Goal: Register for event/course

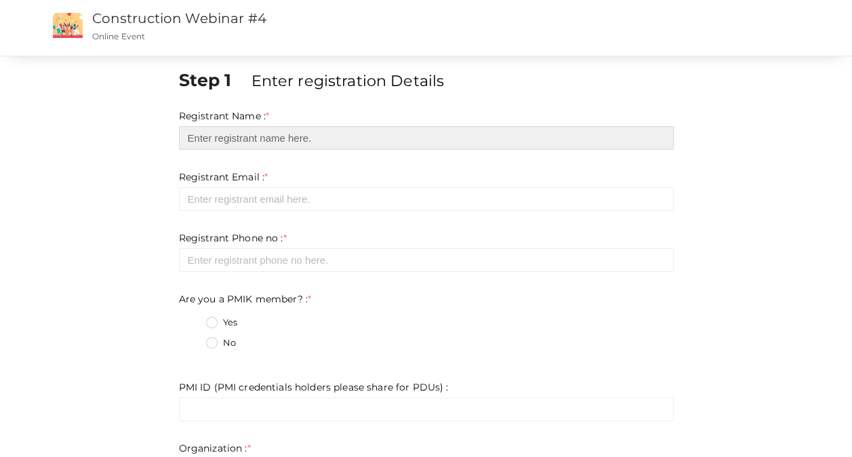
click at [278, 142] on input "text" at bounding box center [426, 138] width 495 height 24
click at [288, 136] on input "text" at bounding box center [426, 138] width 495 height 24
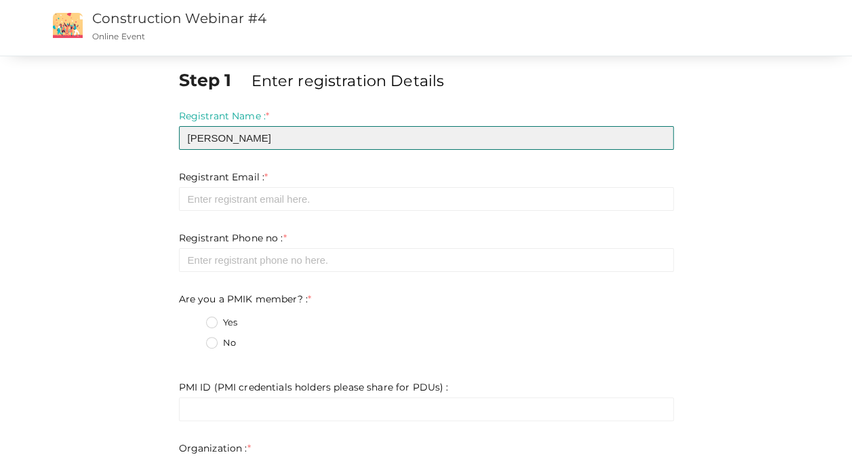
type input "[PERSON_NAME]"
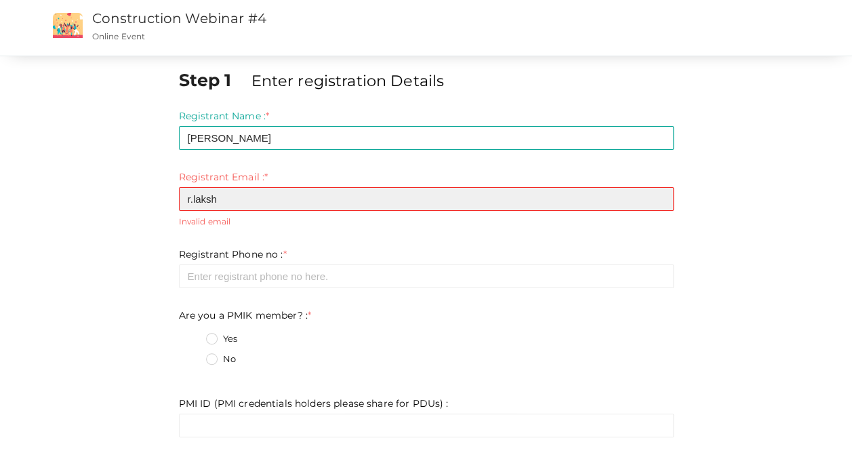
type input "[EMAIL_ADDRESS][DOMAIN_NAME]"
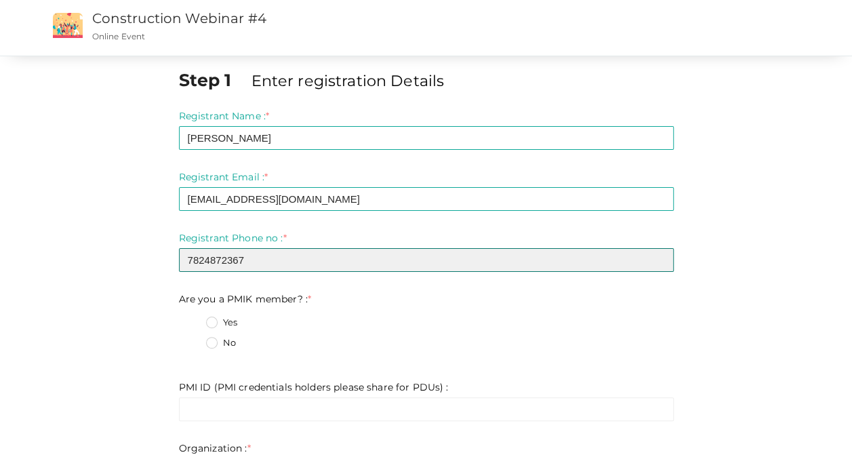
type input "7824872367"
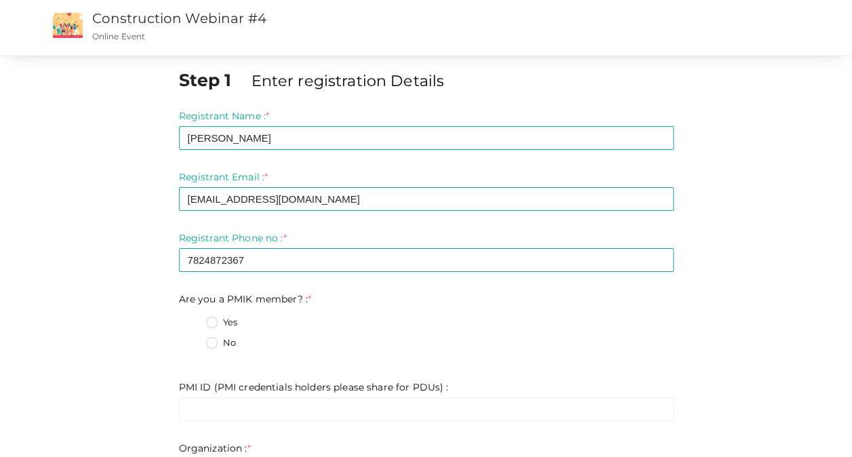
click at [208, 341] on label "No" at bounding box center [221, 343] width 30 height 14
click at [192, 339] on member\?\+1 "No" at bounding box center [192, 339] width 0 height 0
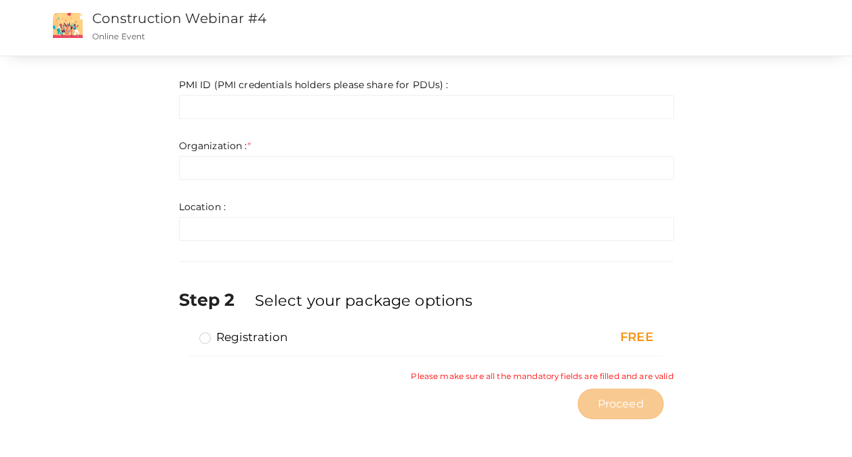
scroll to position [303, 0]
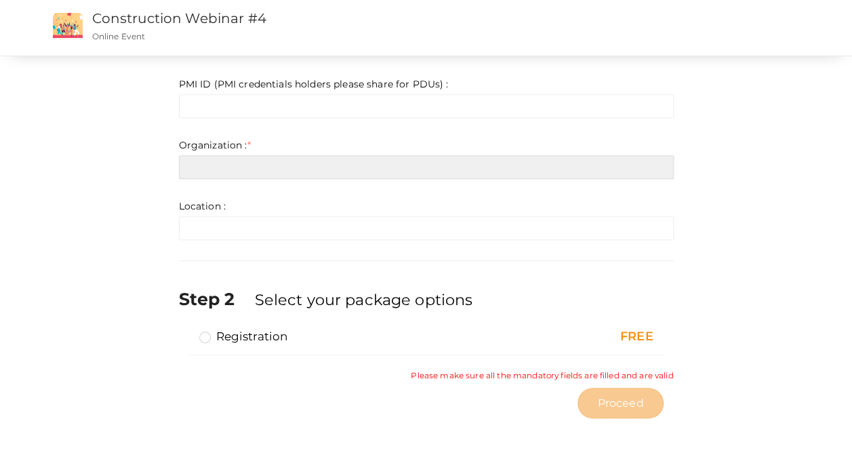
click at [276, 175] on input "text" at bounding box center [426, 167] width 495 height 24
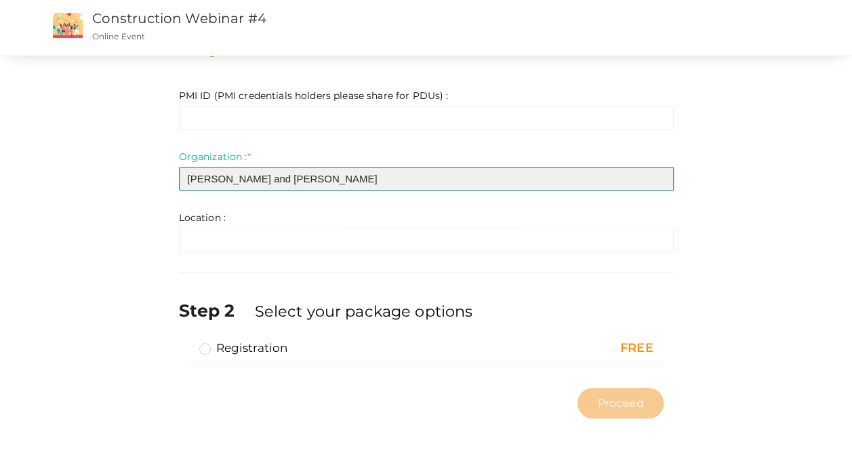
type input "[PERSON_NAME] and [PERSON_NAME]"
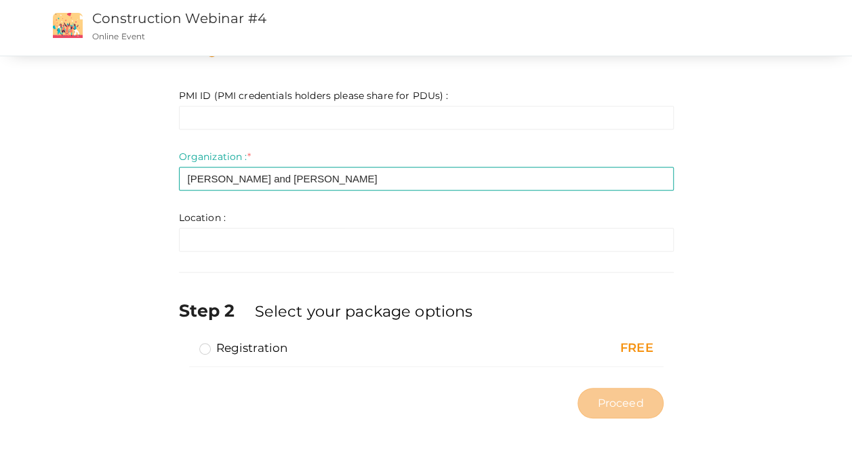
click at [207, 344] on label "Registration" at bounding box center [243, 347] width 89 height 16
click at [186, 342] on input "Registration" at bounding box center [186, 342] width 0 height 0
click at [619, 397] on span "Proceed" at bounding box center [620, 403] width 46 height 16
type input "N/A"
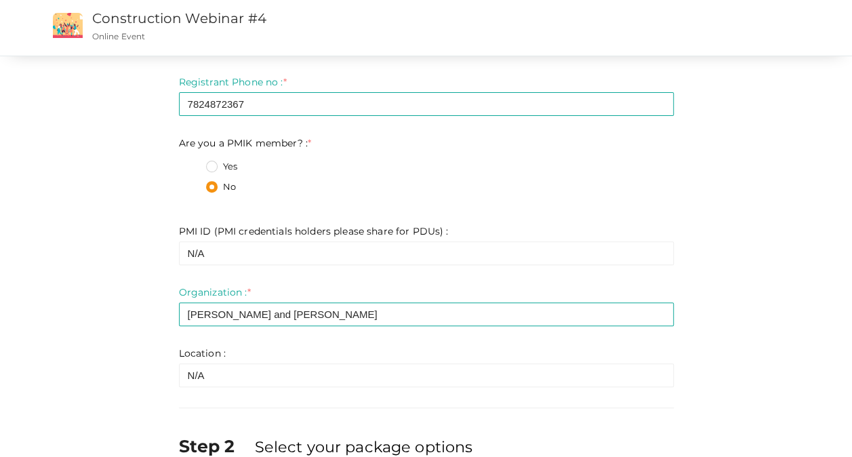
scroll to position [20, 0]
